Goal: Book appointment/travel/reservation

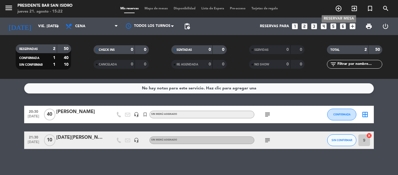
click at [338, 12] on icon "add_circle_outline" at bounding box center [338, 8] width 7 height 7
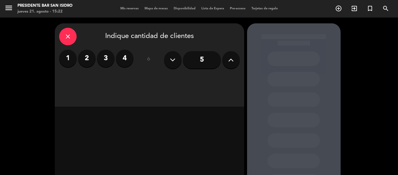
click at [82, 62] on label "2" at bounding box center [86, 58] width 17 height 17
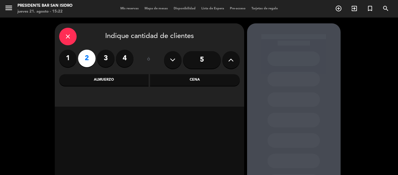
click at [197, 85] on div "Cena" at bounding box center [195, 80] width 90 height 12
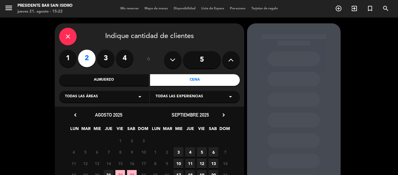
scroll to position [59, 0]
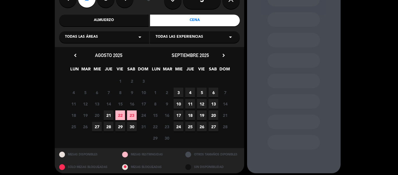
click at [108, 116] on span "21" at bounding box center [109, 115] width 10 height 10
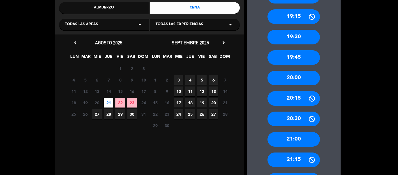
scroll to position [223, 0]
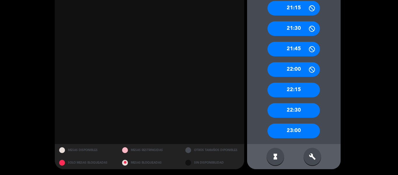
click at [293, 132] on div "23:00" at bounding box center [294, 130] width 52 height 15
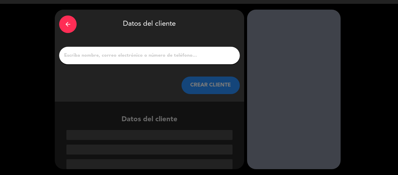
scroll to position [14, 0]
click at [138, 55] on input "1" at bounding box center [150, 55] width 172 height 8
click at [113, 51] on input "1" at bounding box center [150, 55] width 172 height 8
paste input "[PERSON_NAME] Grand"
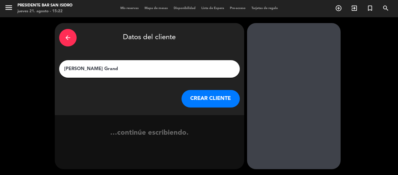
scroll to position [0, 0]
type input "[PERSON_NAME] Grand"
click at [229, 111] on div "arrow_back Datos del cliente [PERSON_NAME] Grand CREAR CLIENTE" at bounding box center [149, 69] width 189 height 92
click at [214, 97] on button "CREAR CLIENTE" at bounding box center [211, 98] width 58 height 17
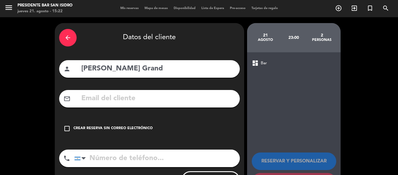
click at [121, 129] on div "Crear reserva sin correo electrónico" at bounding box center [112, 128] width 79 height 6
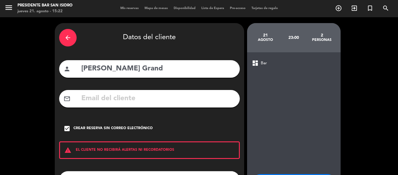
scroll to position [50, 0]
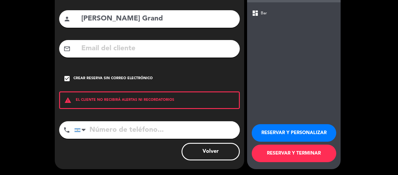
click at [290, 126] on button "RESERVAR Y PERSONALIZAR" at bounding box center [294, 132] width 85 height 17
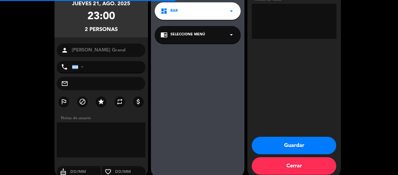
scroll to position [23, 0]
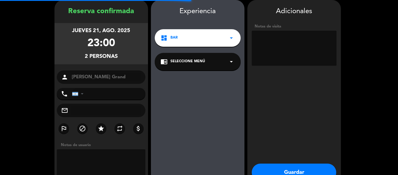
click at [287, 52] on textarea at bounding box center [294, 48] width 85 height 35
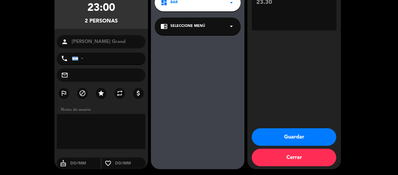
scroll to position [57, 0]
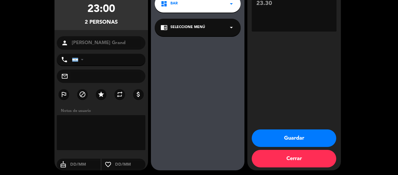
type textarea "23.30"
click at [297, 132] on button "Guardar" at bounding box center [294, 137] width 85 height 17
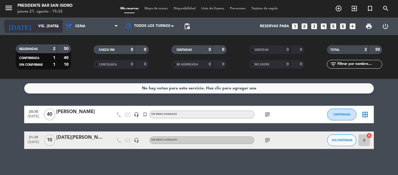
click at [40, 25] on input "vie. [DATE]" at bounding box center [59, 26] width 49 height 10
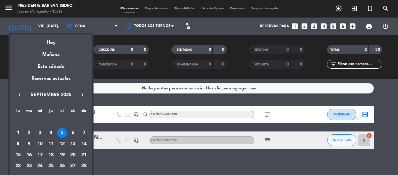
click at [54, 142] on div "11" at bounding box center [51, 144] width 10 height 10
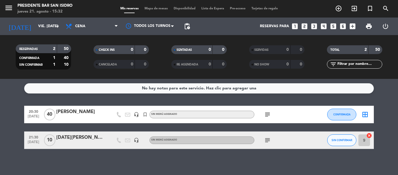
type input "[DEMOGRAPHIC_DATA] [DATE]"
